Goal: Task Accomplishment & Management: Manage account settings

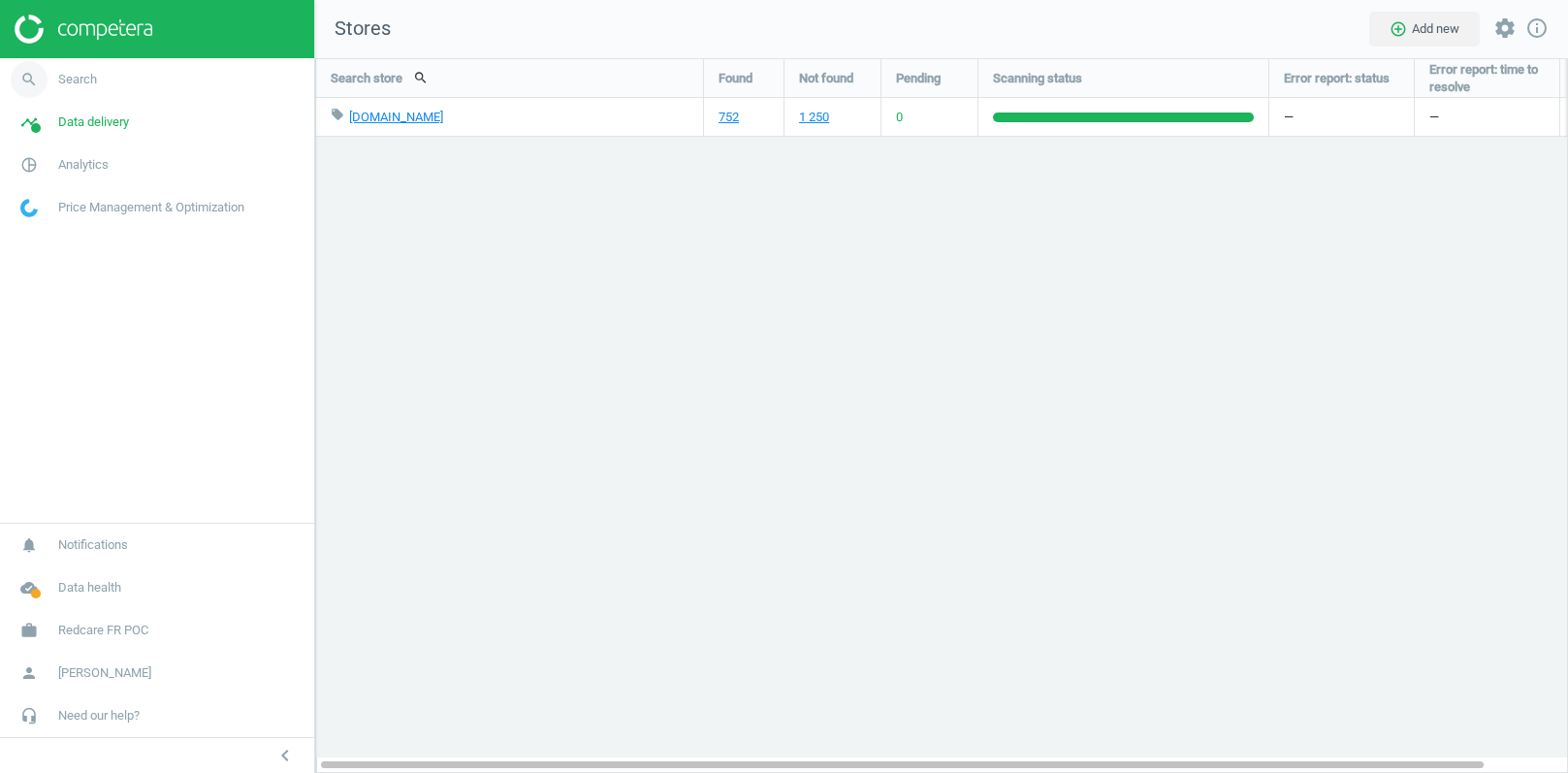
scroll to position [716, 1253]
click at [72, 631] on span "Redcare FR POC" at bounding box center [103, 630] width 90 height 17
click at [67, 579] on span "Switch campaign" at bounding box center [64, 574] width 86 height 16
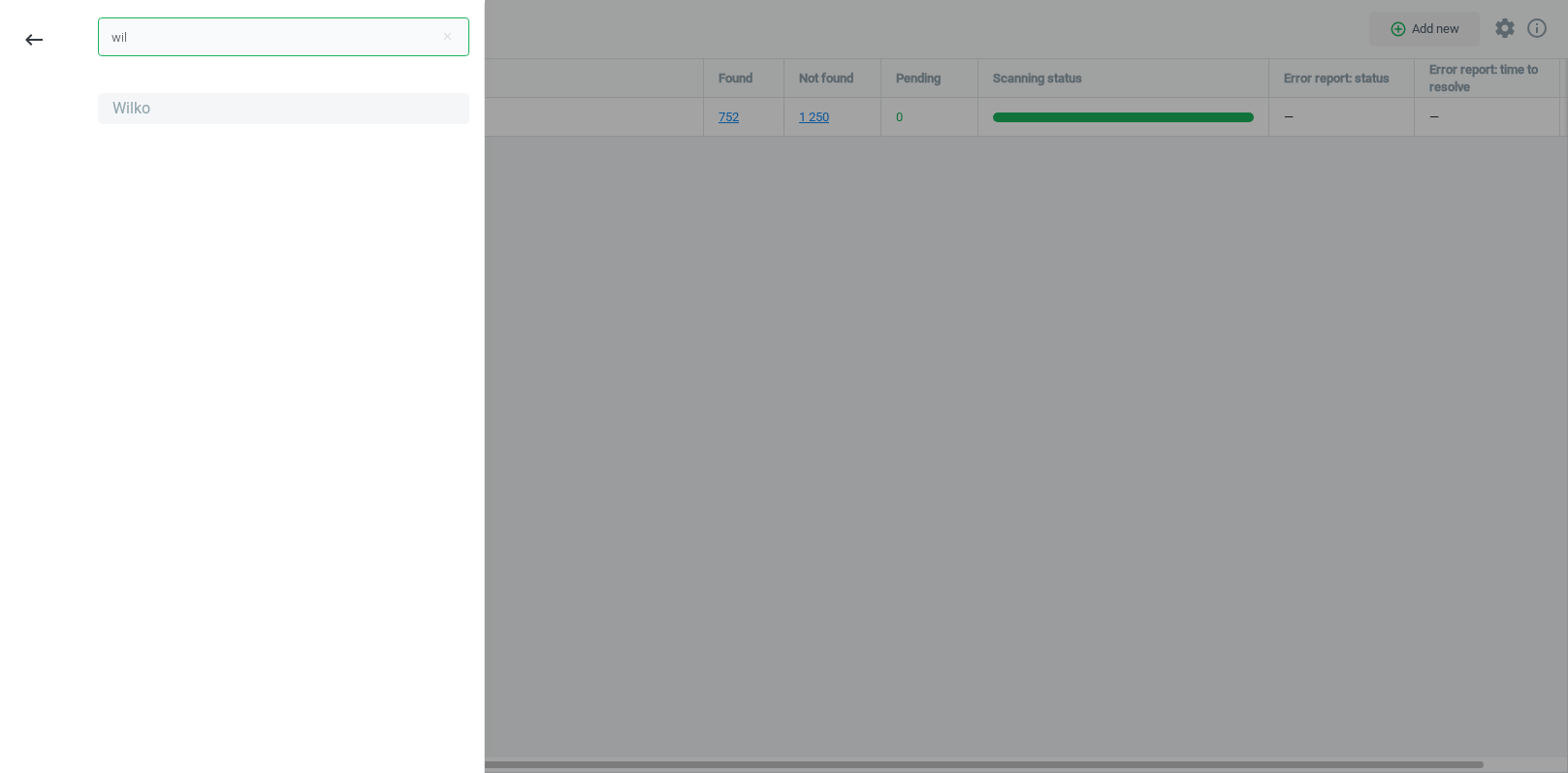
type input "wil"
click at [178, 113] on div "Wilko" at bounding box center [284, 108] width 372 height 31
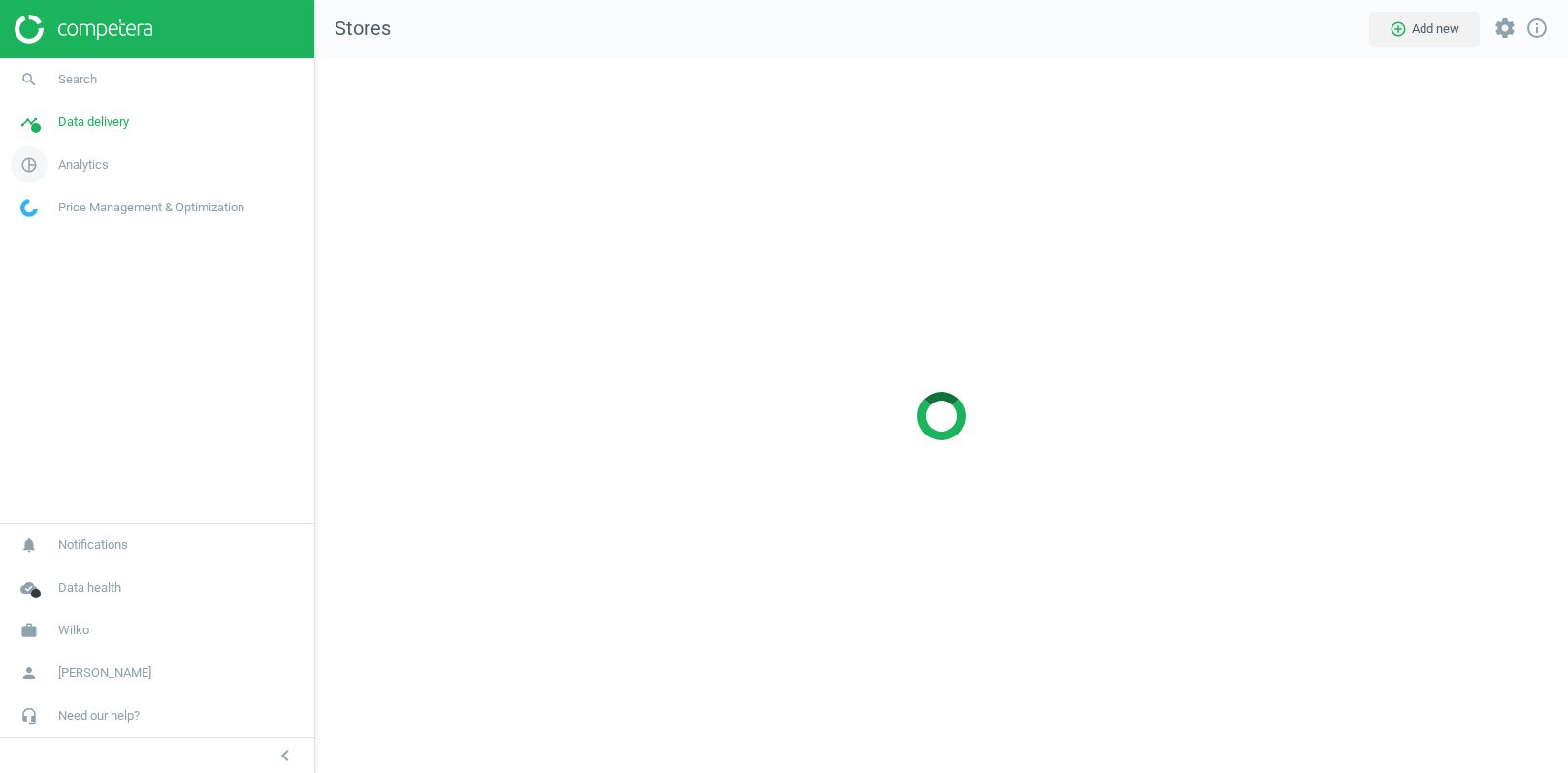
scroll to position [716, 1253]
click at [113, 78] on link "search Search" at bounding box center [157, 79] width 314 height 43
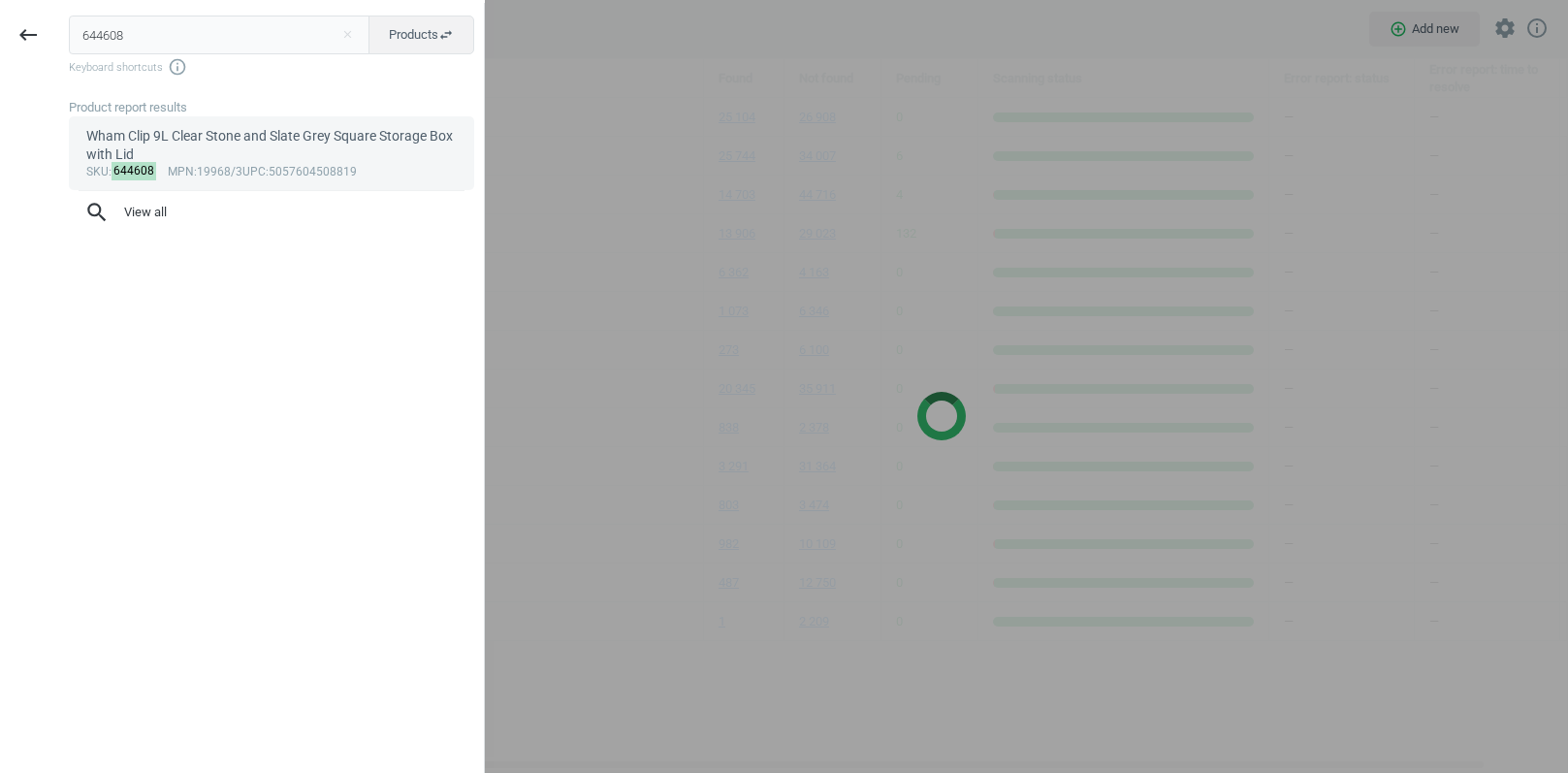
type input "644608"
click at [297, 158] on div "Wham Clip 9L Clear Stone and Slate Grey Square Storage Box with Lid" at bounding box center [272, 146] width 372 height 38
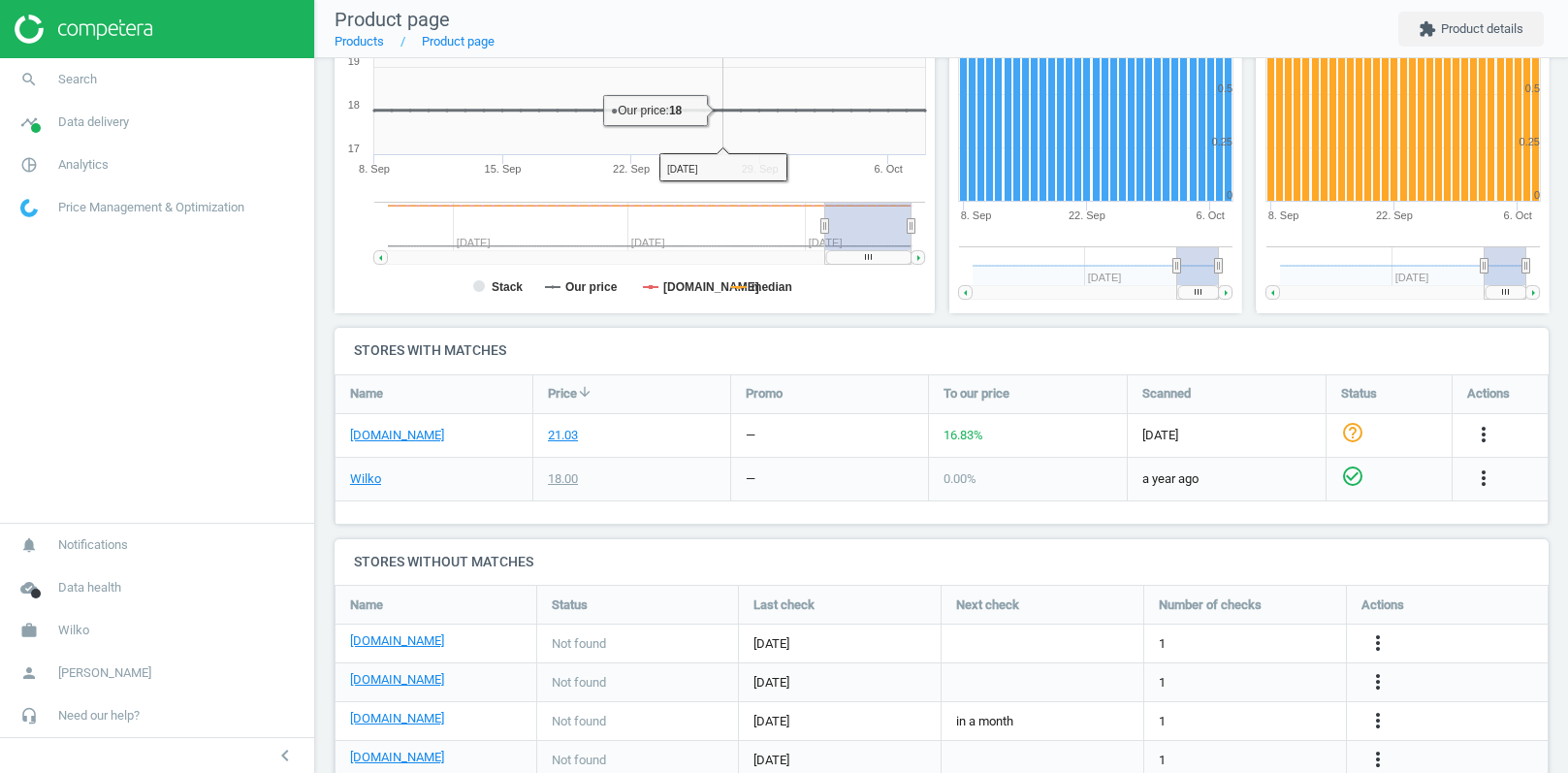
scroll to position [504, 0]
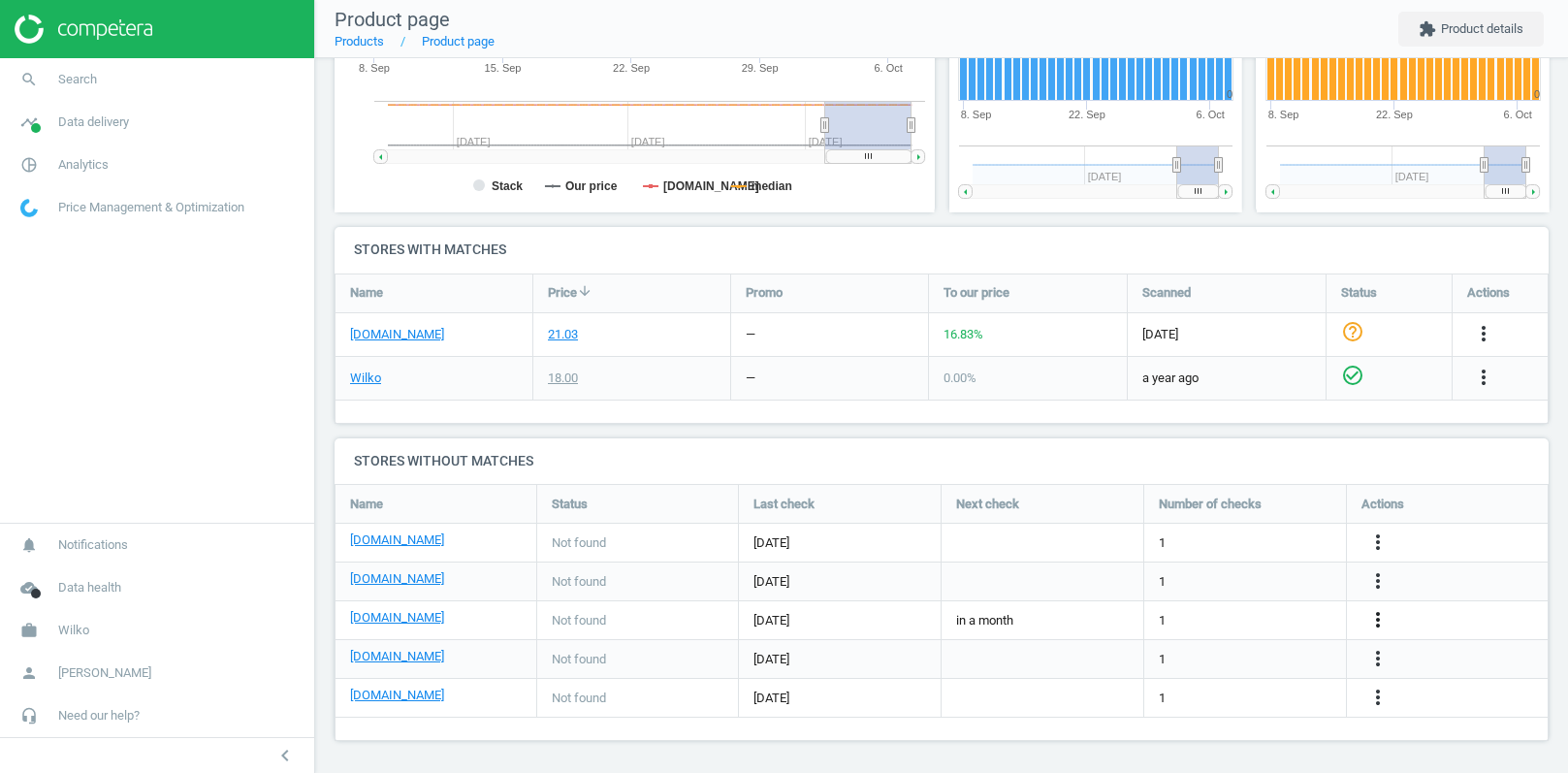
click at [1372, 614] on icon "more_vert" at bounding box center [1377, 619] width 23 height 23
click at [1159, 616] on link "Edit URL/product option" at bounding box center [1225, 618] width 266 height 30
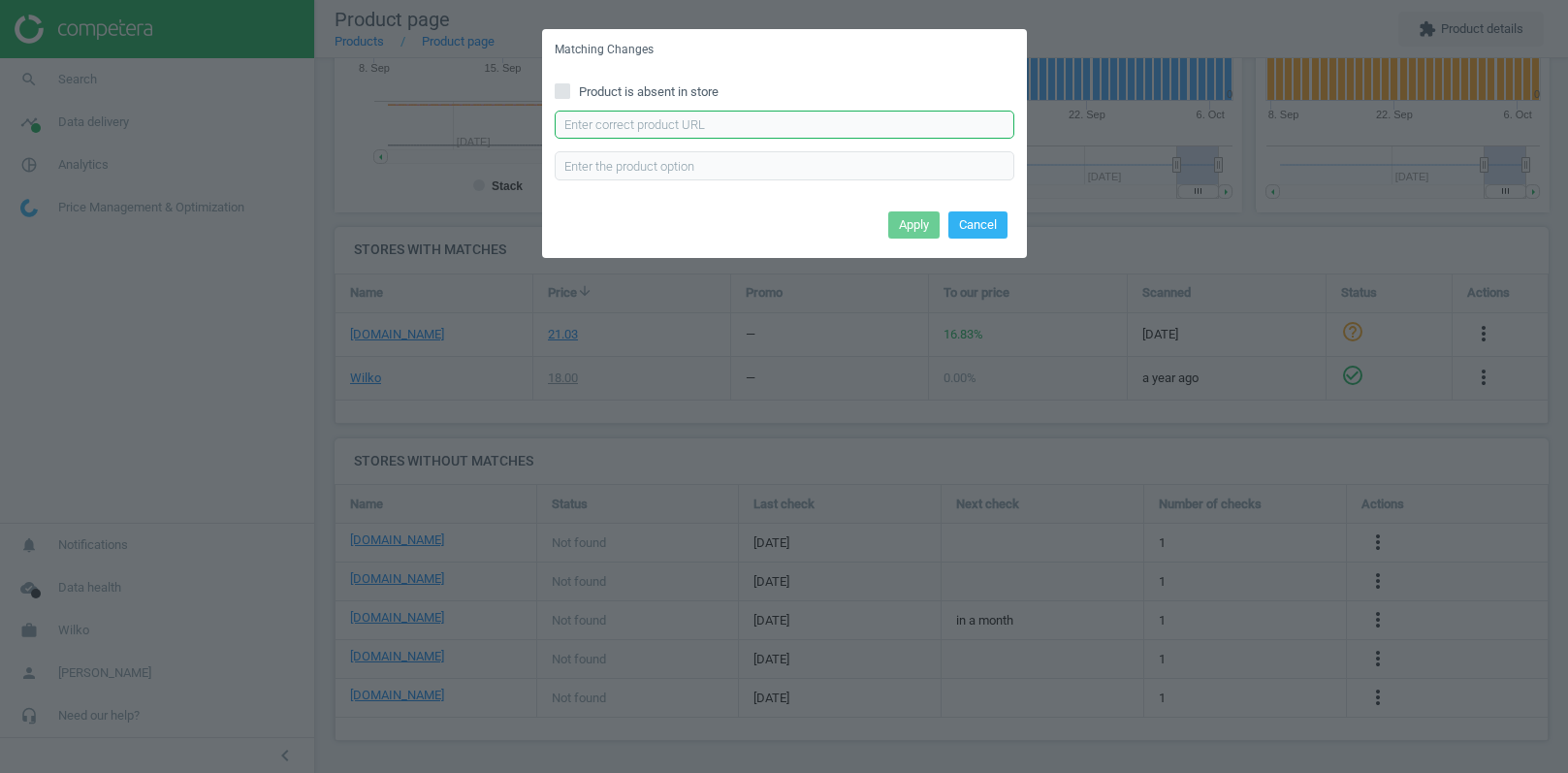
click at [702, 127] on input "text" at bounding box center [784, 125] width 460 height 29
paste input "https://www.debenhams.com/product/wham-clip-3x-9l-square-plastic-storage-boxes-…"
type input "https://www.debenhams.com/product/wham-clip-3x-9l-square-plastic-storage-boxes-…"
click at [649, 164] on input "text" at bounding box center [784, 165] width 460 height 29
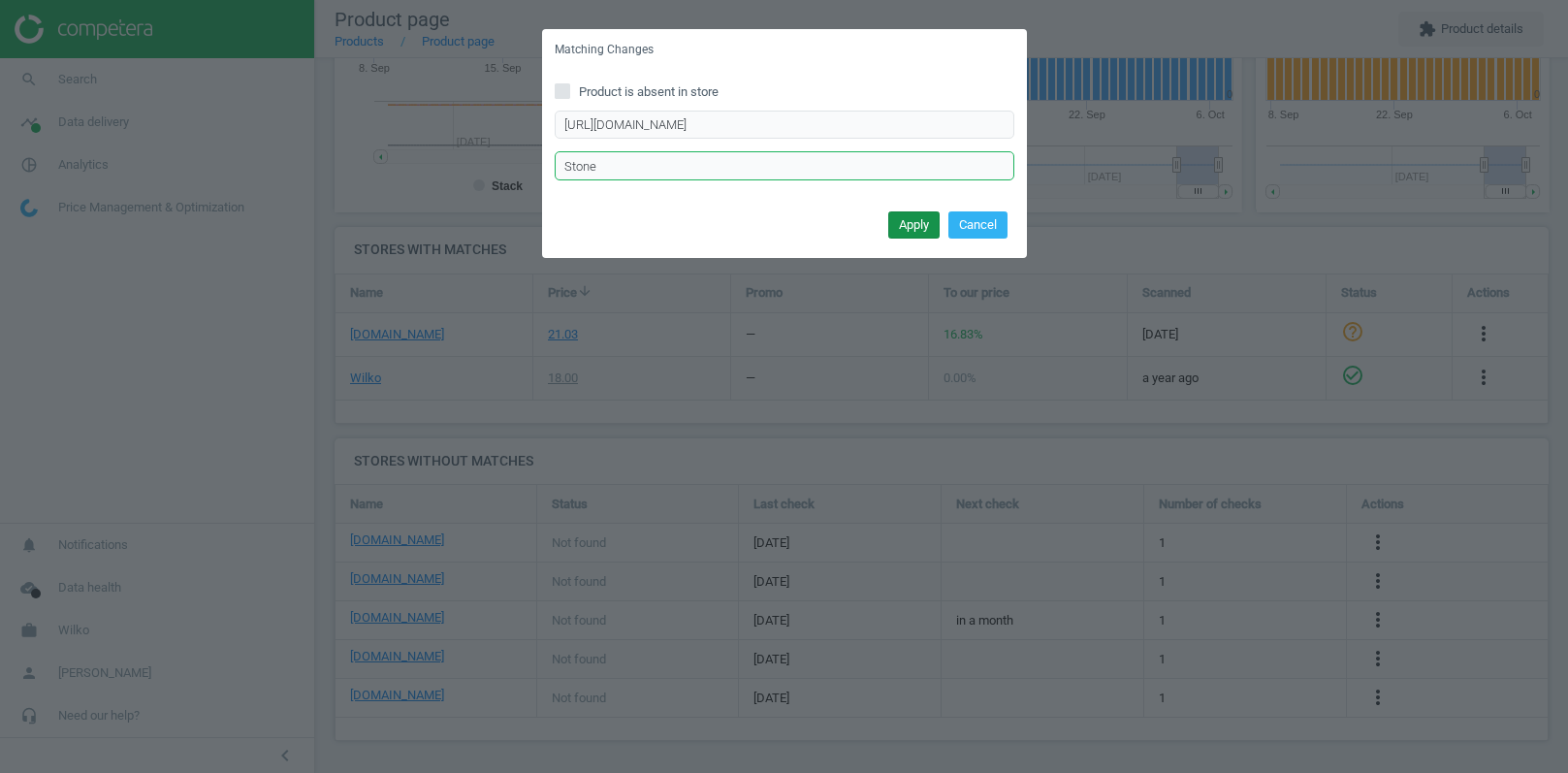
type input "Stone"
click at [902, 234] on button "Apply" at bounding box center [913, 224] width 51 height 27
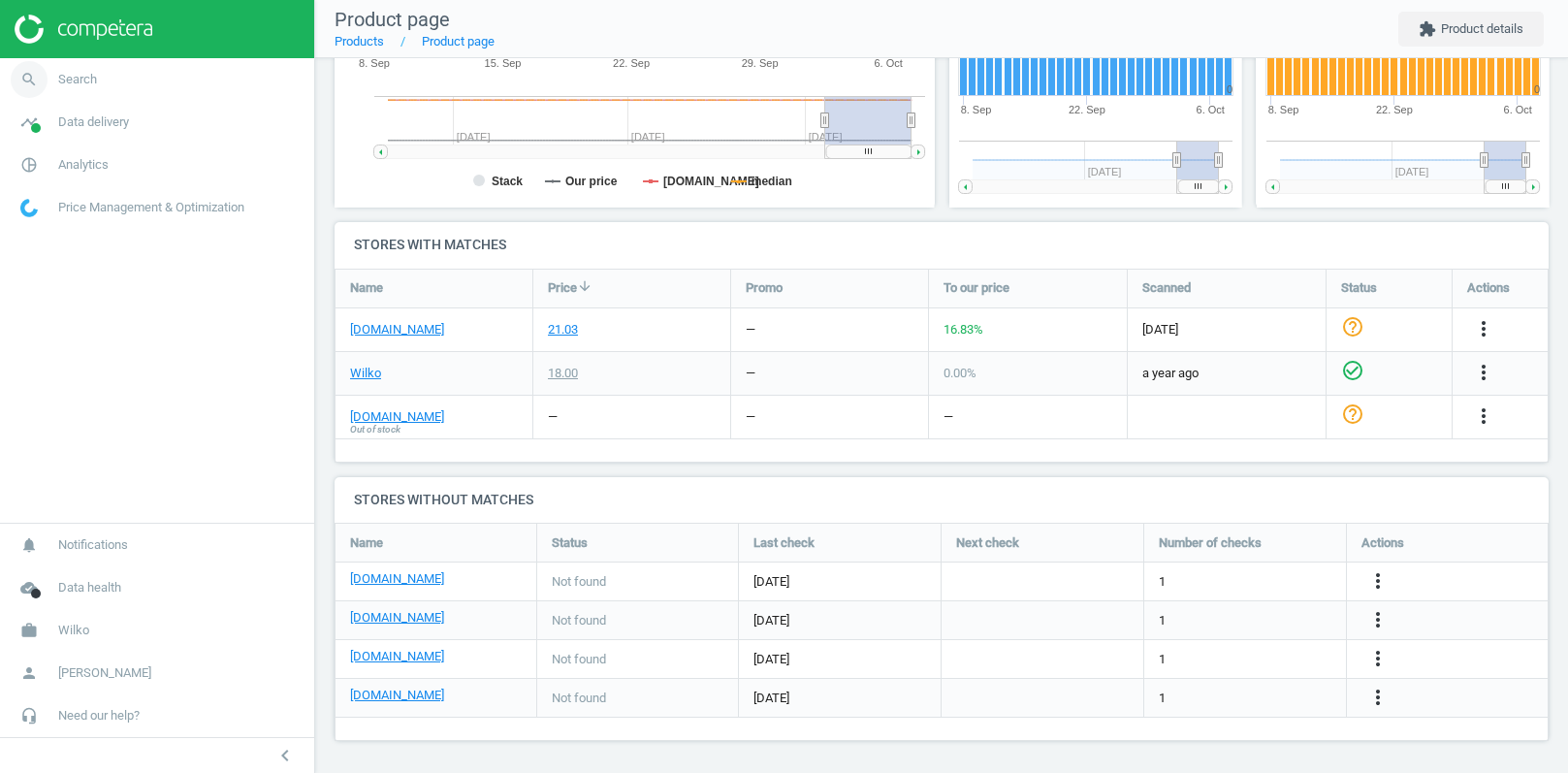
click at [109, 71] on link "search Search" at bounding box center [157, 79] width 314 height 43
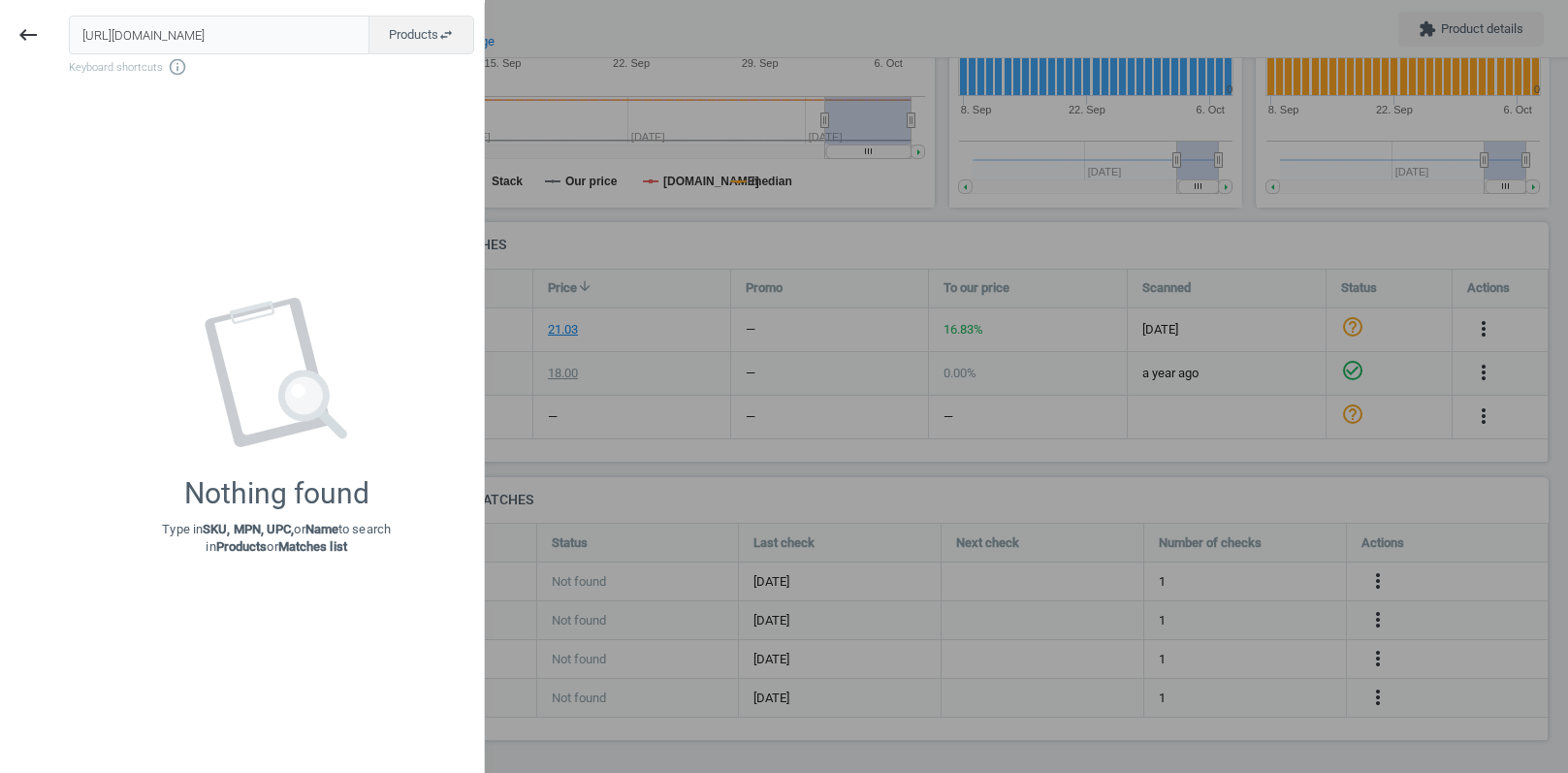
scroll to position [0, 612]
click at [308, 34] on input "https://www.debenhams.com/product/wham-wham-clip-9-01-pack-of-3-9l-square-box-l…" at bounding box center [220, 35] width 302 height 39
paste input "644609"
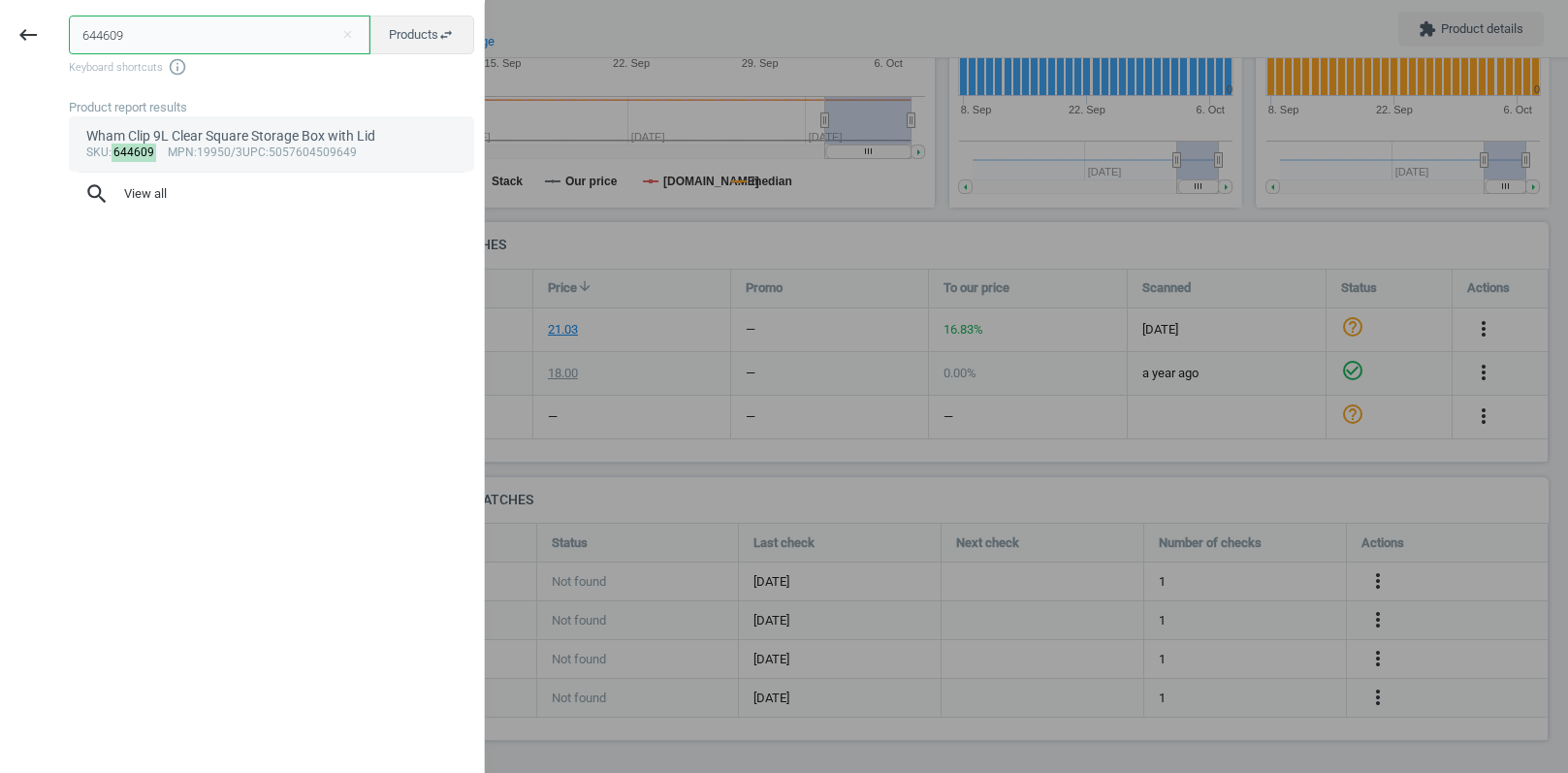
type input "644609"
click at [285, 129] on div "Wham Clip 9L Clear Square Storage Box with Lid" at bounding box center [272, 136] width 372 height 18
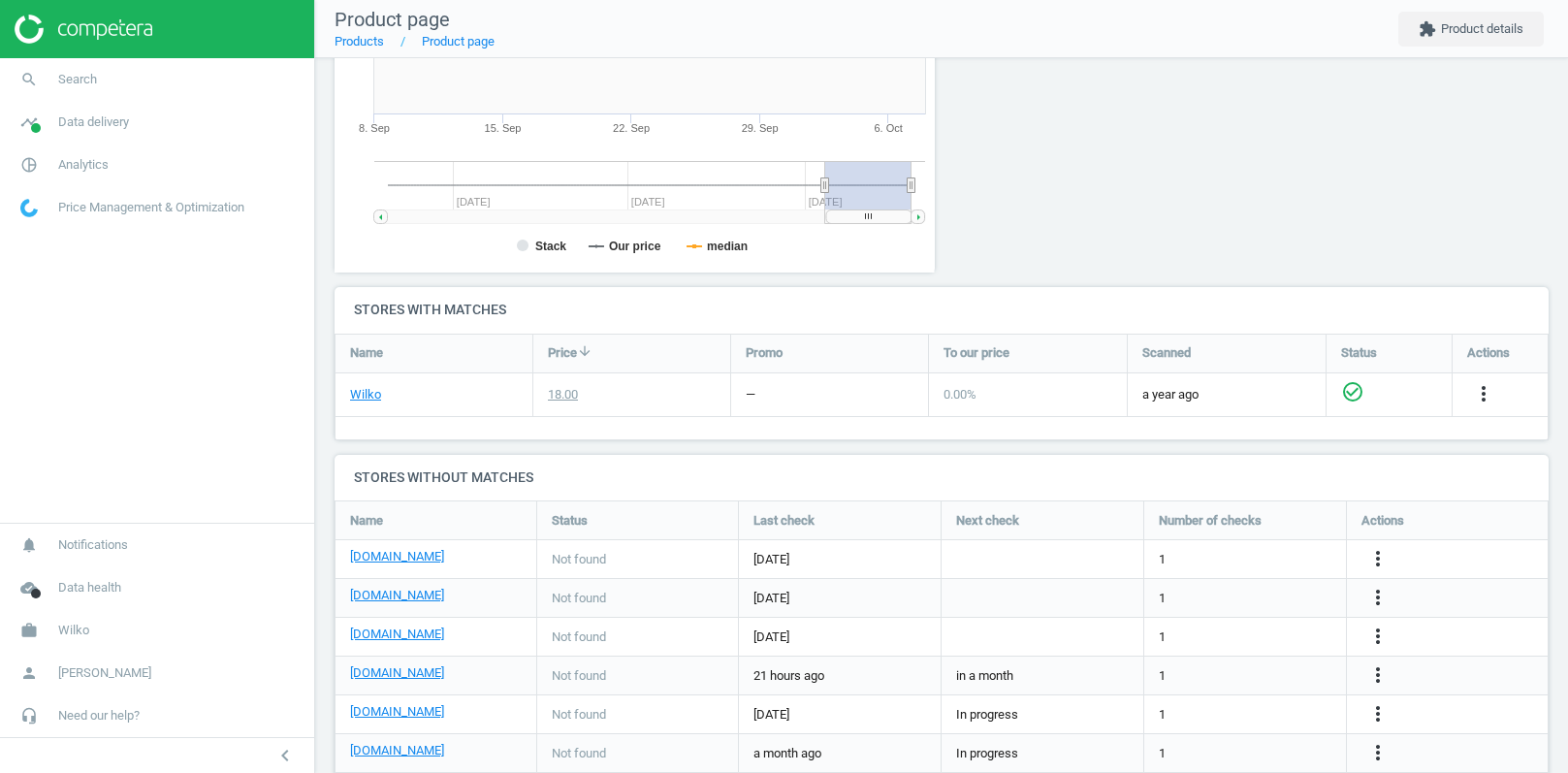
scroll to position [500, 0]
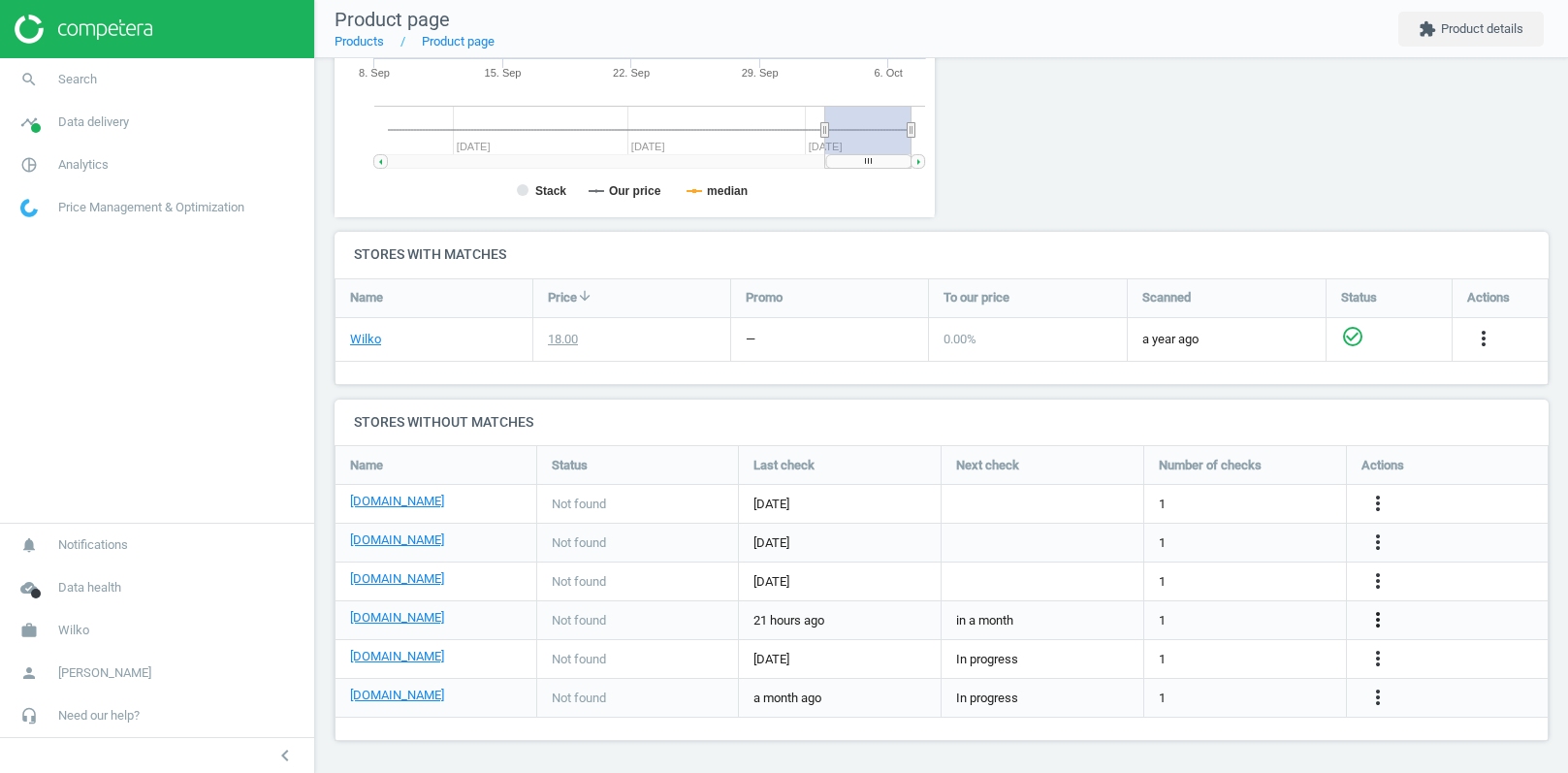
click at [1379, 617] on icon "more_vert" at bounding box center [1377, 619] width 23 height 23
click at [1168, 616] on link "Edit URL/product option" at bounding box center [1225, 618] width 266 height 30
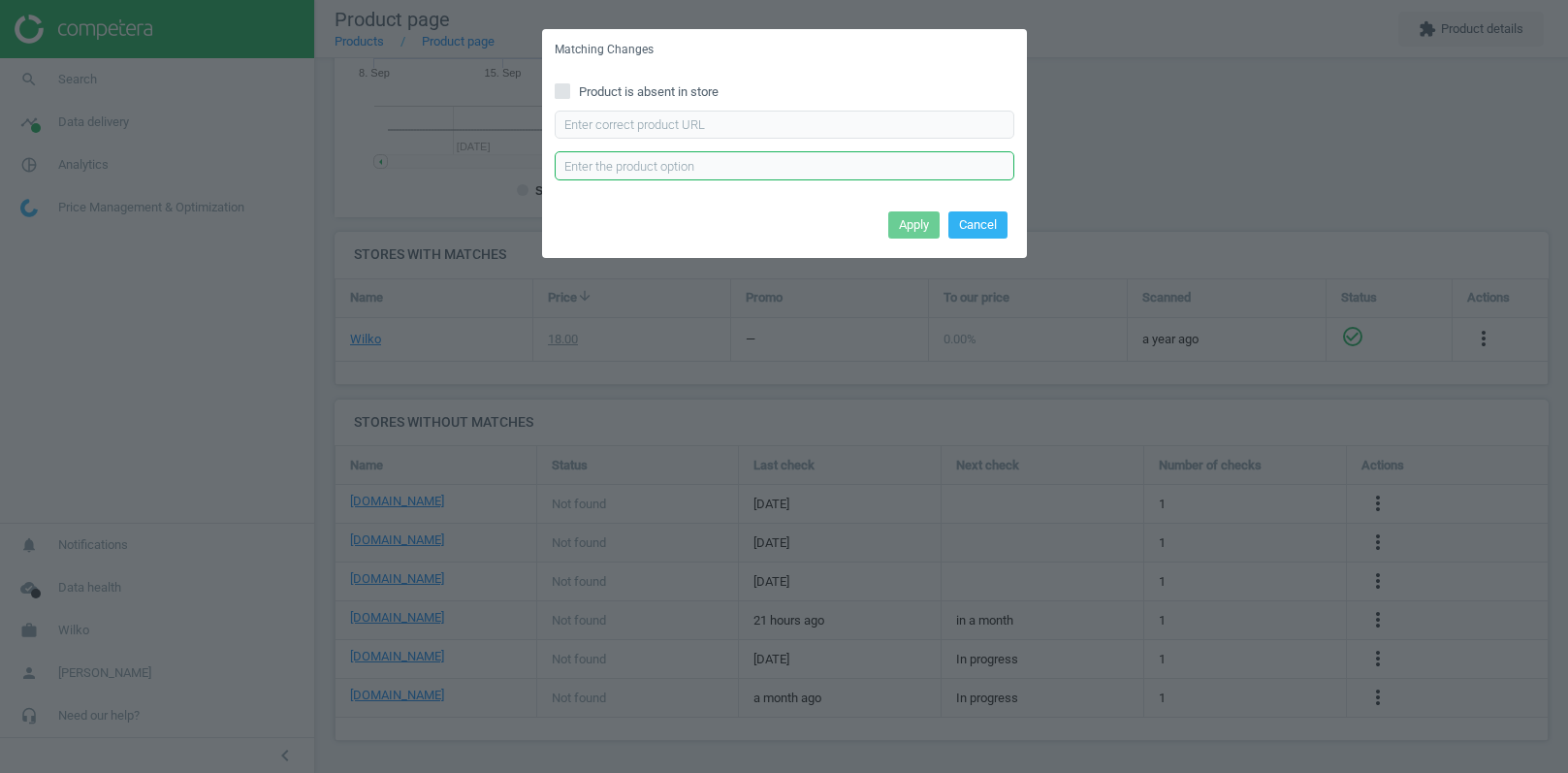
click at [663, 156] on input "text" at bounding box center [784, 165] width 460 height 29
paste input "M5057604508802"
type input "M5057604508802"
click at [674, 127] on input "text" at bounding box center [784, 125] width 460 height 29
paste input "https://www.debenhams.com/product/wham-clip-3x-9l-square-plastic-storage-boxes-…"
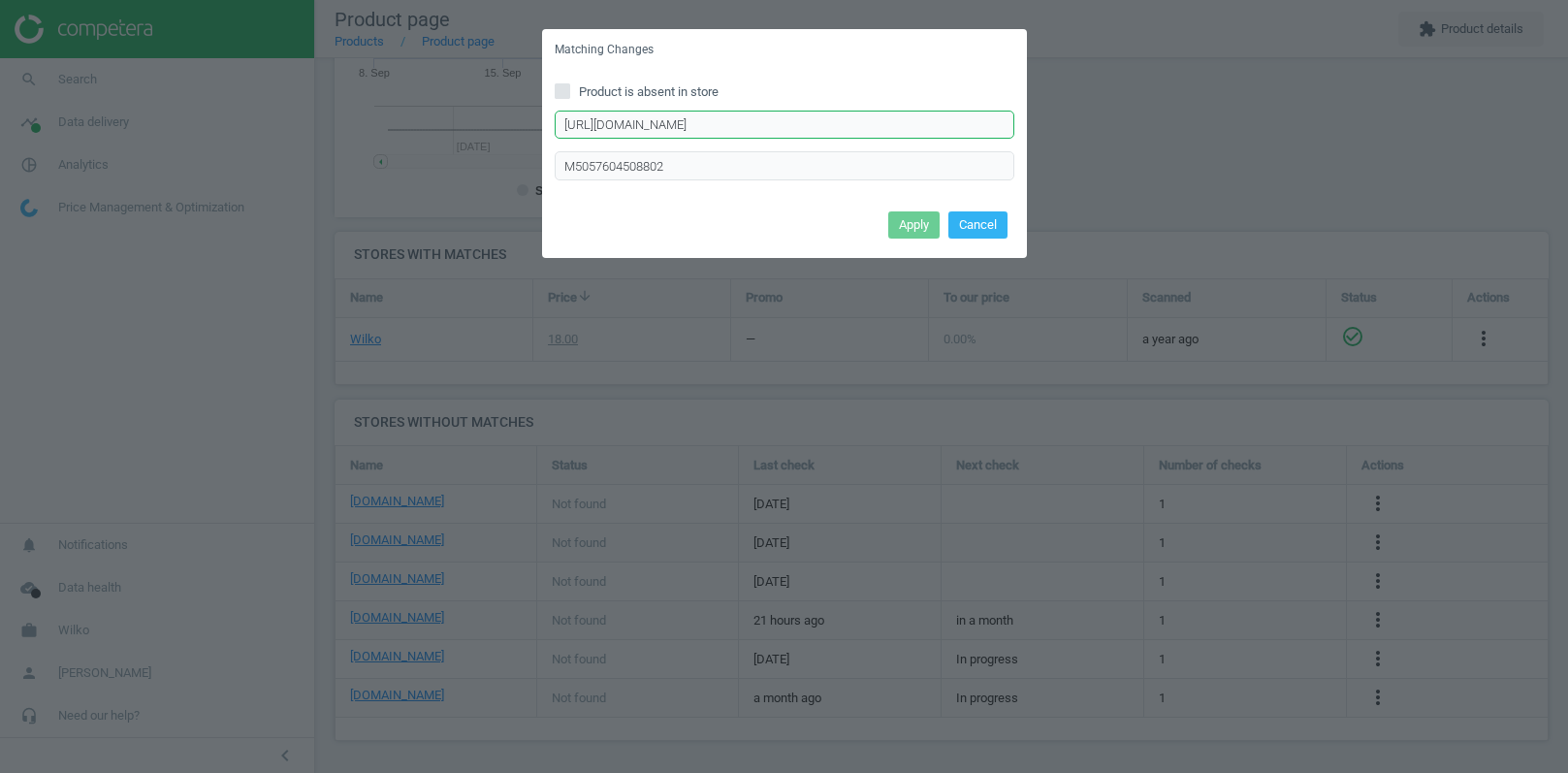
scroll to position [0, 526]
type input "https://www.debenhams.com/product/wham-clip-3x-9l-square-plastic-storage-boxes-…"
click at [913, 225] on button "Apply" at bounding box center [913, 224] width 51 height 27
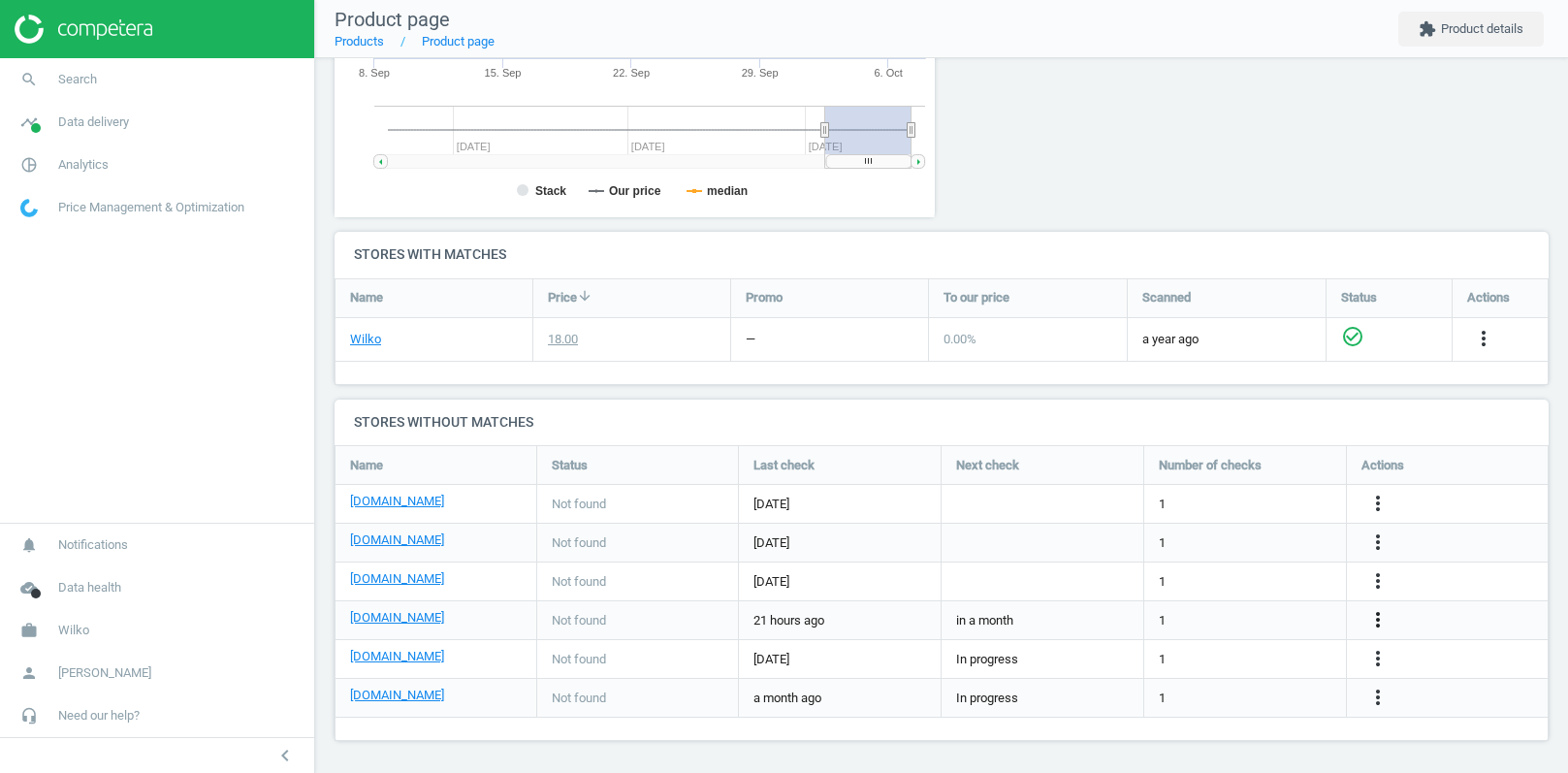
click at [1379, 624] on icon "more_vert" at bounding box center [1377, 619] width 23 height 23
click at [1198, 590] on link "Edit URL/product option" at bounding box center [1225, 588] width 266 height 30
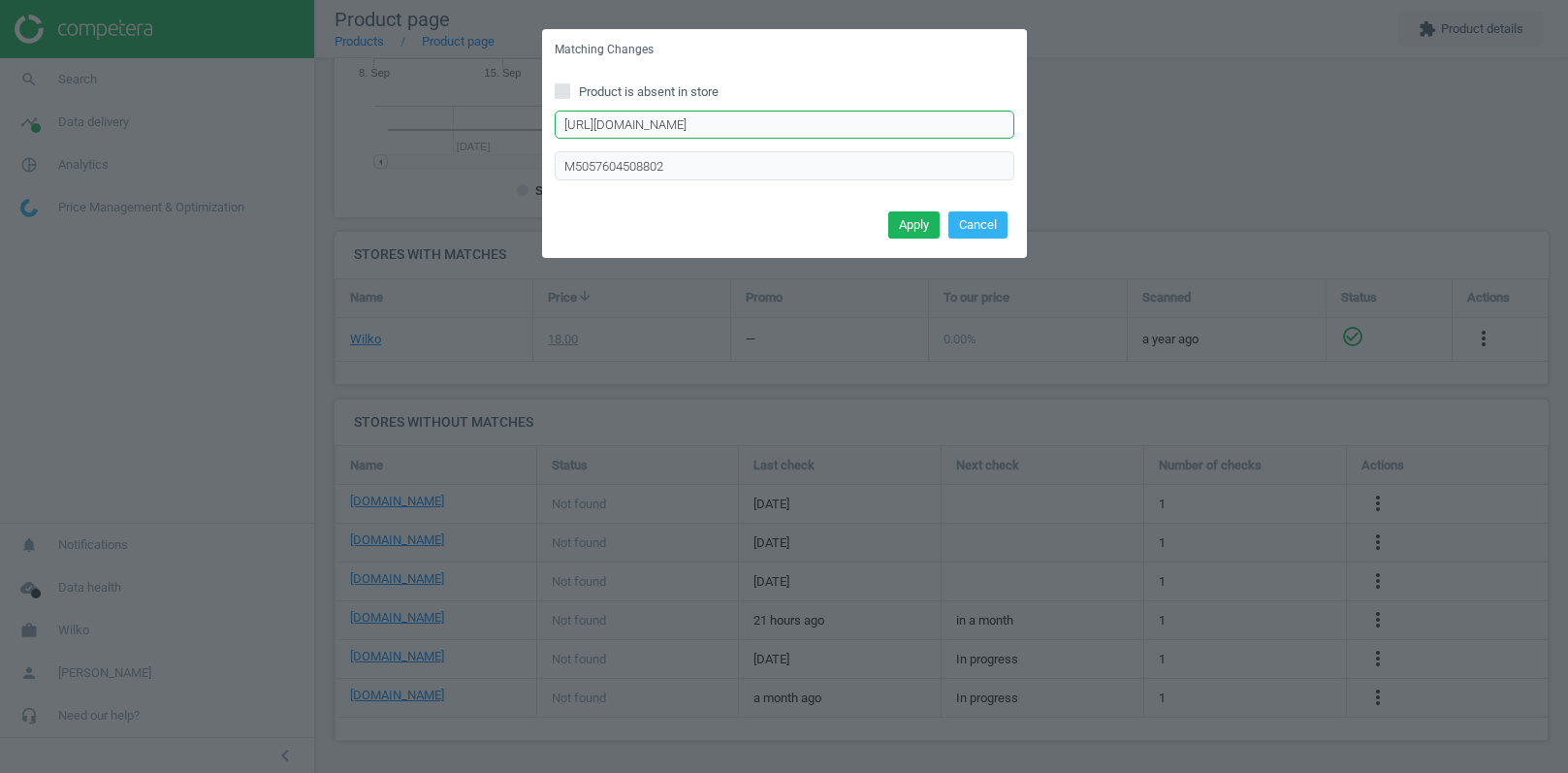
click at [733, 131] on input "https://www.debenhams.com/product/wham-clip-3x-9l-square-plastic-storage-boxes-…" at bounding box center [784, 125] width 460 height 29
paste input "Green"
type input "https://www.debenhams.com/product/wham-clip-3x-9l-square-plastic-storage-boxes-…"
click at [921, 225] on button "Apply" at bounding box center [913, 224] width 51 height 27
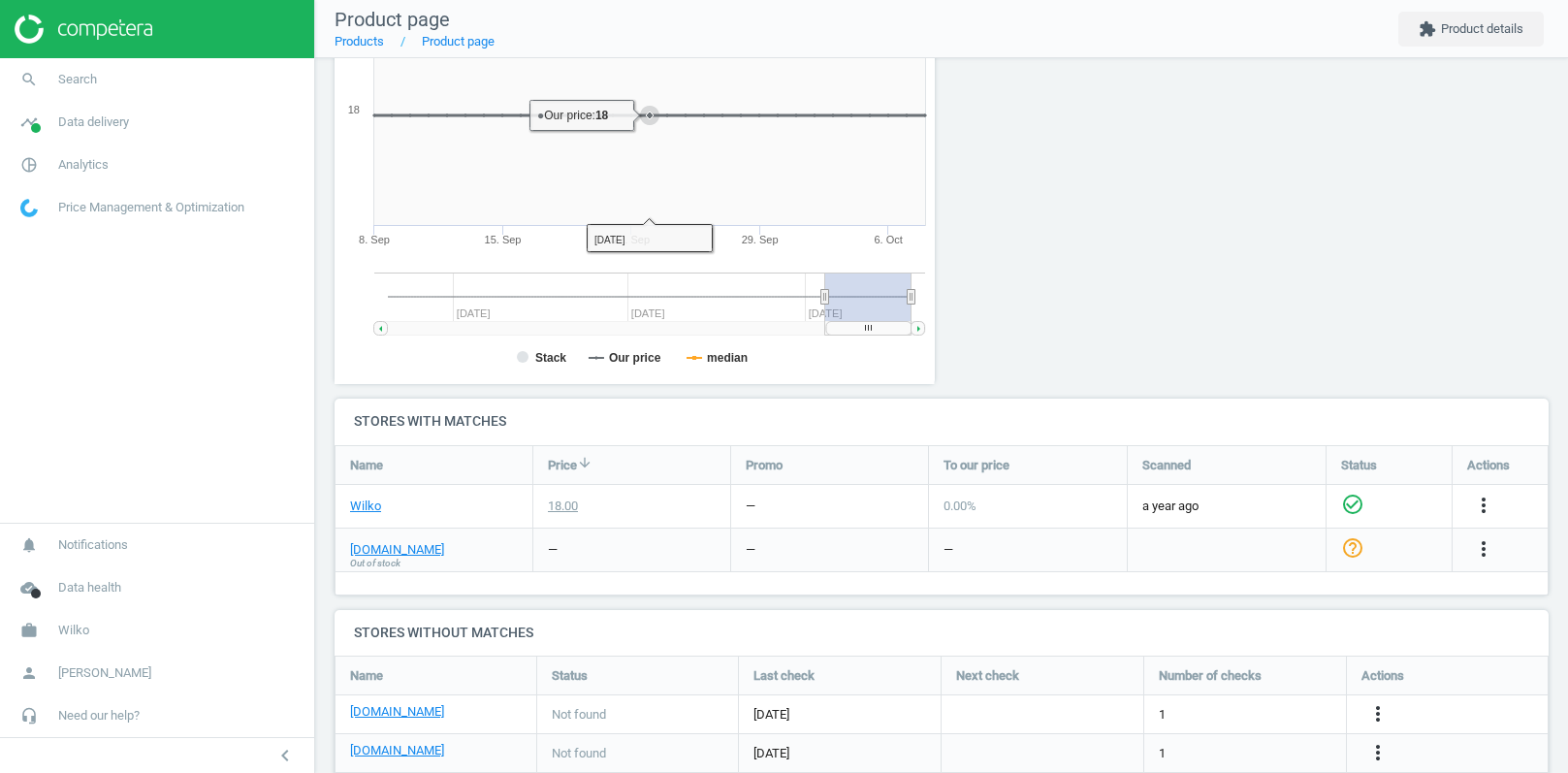
scroll to position [504, 0]
